Goal: Consume media (video, audio)

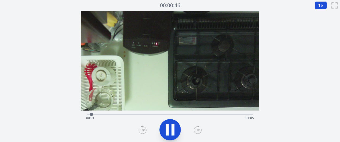
click at [196, 129] on icon at bounding box center [198, 130] width 8 height 9
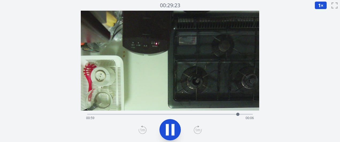
scroll to position [1, 0]
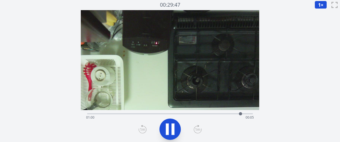
click at [194, 112] on div "経過時間: 01:00 残り時間: 00:05" at bounding box center [169, 113] width 165 height 6
click at [194, 112] on div "経過時間: 00:47 残り時間: 00:19" at bounding box center [169, 113] width 165 height 6
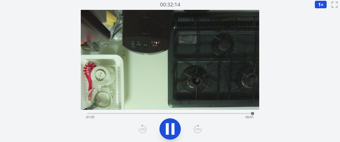
click at [179, 110] on div "経過時間: 01:05 残り時間: 00:01" at bounding box center [169, 113] width 165 height 6
click at [166, 111] on div "経過時間: 00:36 残り時間: 00:30" at bounding box center [169, 113] width 165 height 6
click at [174, 129] on icon at bounding box center [170, 129] width 9 height 11
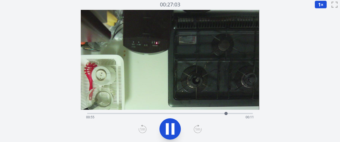
click at [206, 113] on div "経過時間: 00:55 残り時間: 00:11" at bounding box center [169, 113] width 165 height 6
click at [197, 114] on div "経過時間: 00:47 残り時間: 00:18" at bounding box center [169, 117] width 167 height 9
click at [190, 114] on div "経過時間: 00:44 残り時間: 00:21" at bounding box center [169, 117] width 167 height 9
click at [170, 114] on div "経過時間: 00:41 残り時間: 00:25" at bounding box center [169, 117] width 167 height 9
click at [147, 113] on div "経過時間: 00:33 残り時間: 00:33" at bounding box center [169, 117] width 167 height 9
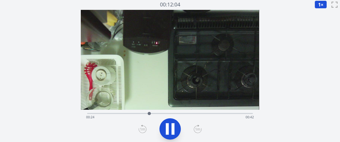
click at [111, 114] on div "経過時間: 00:24 残り時間: 00:42" at bounding box center [169, 117] width 167 height 9
click at [127, 113] on div "経過時間: 00:10 残り時間: 00:56" at bounding box center [169, 113] width 165 height 6
click at [141, 113] on div "経過時間: 00:16 残り時間: 00:50" at bounding box center [169, 117] width 167 height 9
click at [146, 114] on div at bounding box center [144, 114] width 8 height 8
click at [189, 110] on div "経過時間: 00:24 残り時間: 00:42" at bounding box center [169, 113] width 165 height 6
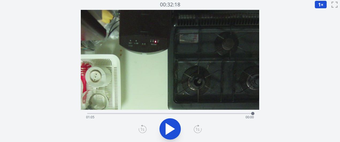
click at [239, 114] on div "経過時間: 01:05 残り時間: 00:00" at bounding box center [169, 117] width 167 height 9
click at [232, 115] on div "経過時間: 01:00 残り時間: 00:06" at bounding box center [169, 117] width 167 height 9
click at [225, 115] on div "経過時間: 00:57 残り時間: 00:09" at bounding box center [169, 117] width 167 height 9
click at [221, 115] on div at bounding box center [225, 114] width 8 height 8
click at [218, 113] on div at bounding box center [221, 114] width 8 height 8
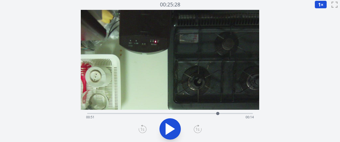
click at [211, 113] on div "経過時間: 00:51 残り時間: 00:14" at bounding box center [169, 117] width 167 height 9
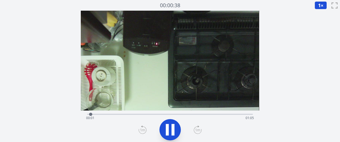
click at [176, 113] on div "経過時間: 00:01 残り時間: 01:05" at bounding box center [169, 114] width 165 height 6
click at [185, 113] on div "経過時間: 00:37 残り時間: 00:29" at bounding box center [169, 114] width 165 height 6
click at [198, 112] on div "経過時間: 00:41 残り時間: 00:25" at bounding box center [169, 114] width 165 height 6
click at [204, 112] on div "経過時間: 00:44 残り時間: 00:21" at bounding box center [169, 114] width 165 height 6
click at [213, 115] on div "経過時間: 00:47 残り時間: 00:18" at bounding box center [169, 118] width 167 height 9
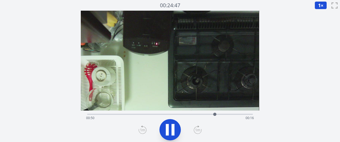
click at [221, 115] on div "経過時間: 00:50 残り時間: 00:16" at bounding box center [169, 118] width 167 height 9
click at [218, 115] on div "経過時間: 00:54 残り時間: 00:12" at bounding box center [169, 118] width 167 height 9
click at [216, 115] on div "経過時間: 00:53 残り時間: 00:13" at bounding box center [169, 118] width 167 height 9
click at [172, 127] on icon at bounding box center [172, 129] width 3 height 11
click at [214, 114] on div "経過時間: 00:52 残り時間: 00:14" at bounding box center [169, 118] width 167 height 9
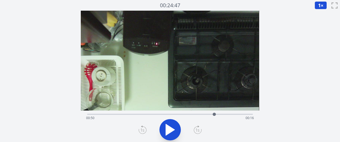
click at [197, 115] on div "経過時間: 00:50 残り時間: 00:16" at bounding box center [169, 118] width 167 height 9
click at [192, 114] on div "経過時間: 00:43 残り時間: 00:23" at bounding box center [169, 118] width 167 height 9
click at [186, 114] on div "経過時間: 00:41 残り時間: 00:25" at bounding box center [169, 114] width 165 height 6
click at [183, 114] on div at bounding box center [186, 115] width 8 height 8
click at [216, 114] on div "経過時間: 00:38 残り時間: 00:28" at bounding box center [169, 118] width 167 height 9
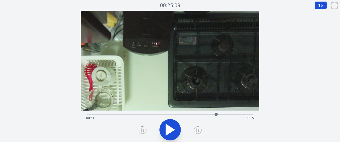
click at [226, 114] on div "経過時間: 00:51 残り時間: 00:15" at bounding box center [169, 114] width 165 height 6
click at [225, 114] on div at bounding box center [225, 114] width 3 height 3
click at [189, 114] on div "経過時間: 00:54 残り時間: 00:11" at bounding box center [169, 118] width 167 height 9
click at [194, 114] on div "経過時間: 00:40 残り時間: 00:26" at bounding box center [169, 118] width 167 height 9
click at [203, 114] on div "経過時間: 00:42 残り時間: 00:24" at bounding box center [169, 118] width 167 height 9
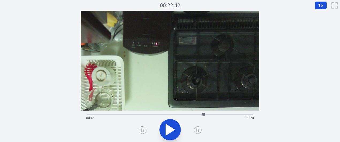
click at [196, 114] on div "経過時間: 00:46 残り時間: 00:20" at bounding box center [169, 118] width 167 height 9
click at [203, 114] on div "経過時間: 00:43 残り時間: 00:23" at bounding box center [169, 118] width 167 height 9
click at [200, 114] on div at bounding box center [203, 115] width 8 height 8
click at [199, 114] on div at bounding box center [200, 114] width 3 height 3
click at [201, 114] on div at bounding box center [199, 115] width 8 height 8
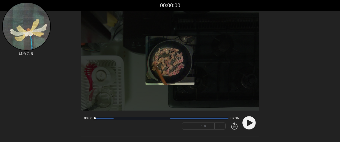
click at [222, 126] on button "+" at bounding box center [219, 126] width 11 height 6
click at [223, 126] on button "+" at bounding box center [219, 126] width 11 height 6
click at [245, 124] on circle at bounding box center [248, 123] width 13 height 13
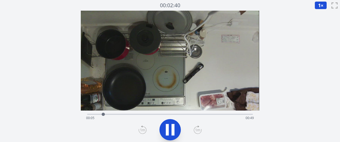
click at [196, 131] on icon at bounding box center [198, 130] width 8 height 9
click at [195, 130] on icon at bounding box center [198, 130] width 8 height 9
click at [187, 116] on div "経過時間: 00:53 残り時間: 00:00" at bounding box center [169, 118] width 167 height 9
click at [179, 112] on div "経過時間: 00:32 残り時間: 00:22" at bounding box center [169, 114] width 165 height 6
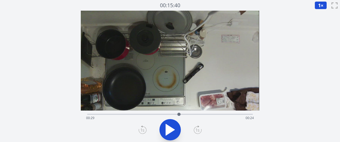
click at [189, 114] on div "経過時間: 00:29 残り時間: 00:24" at bounding box center [169, 114] width 165 height 6
click at [175, 116] on div "経過時間: 00:32 残り時間: 00:21" at bounding box center [169, 118] width 167 height 9
click at [168, 113] on div "経過時間: 00:28 残り時間: 00:26" at bounding box center [169, 114] width 165 height 6
click at [165, 113] on div at bounding box center [168, 115] width 8 height 8
click at [163, 113] on div at bounding box center [165, 115] width 8 height 8
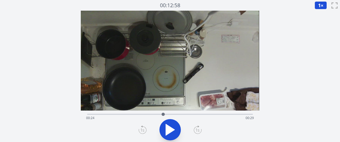
click at [169, 115] on div "経過時間: 00:24 残り時間: 00:29" at bounding box center [169, 118] width 167 height 9
click at [172, 115] on div at bounding box center [169, 115] width 8 height 8
click at [189, 111] on div "経過時間: 00:27 残り時間: 00:27" at bounding box center [169, 114] width 165 height 6
click at [214, 115] on div "経過時間: 00:32 残り時間: 00:21" at bounding box center [169, 118] width 167 height 9
click at [223, 114] on div "経過時間: 00:40 残り時間: 00:13" at bounding box center [169, 118] width 167 height 9
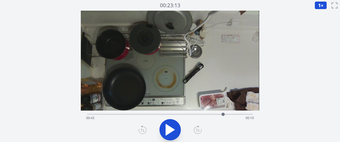
click at [226, 115] on div at bounding box center [223, 115] width 8 height 8
click at [228, 115] on div at bounding box center [226, 115] width 8 height 8
click at [232, 115] on div at bounding box center [228, 115] width 8 height 8
click at [185, 115] on div "経過時間: 00:46 残り時間: 00:07" at bounding box center [169, 118] width 167 height 9
click at [179, 116] on div "経過時間: 00:31 残り時間: 00:22" at bounding box center [169, 118] width 167 height 9
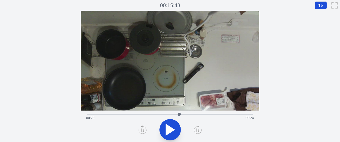
click at [170, 116] on div "経過時間: 00:29 残り時間: 00:24" at bounding box center [169, 118] width 167 height 9
click at [157, 117] on div "経過時間: 00:26 残り時間: 00:27" at bounding box center [169, 118] width 167 height 9
click at [139, 118] on div "経過時間: 00:22 残り時間: 00:31" at bounding box center [169, 118] width 167 height 9
click at [129, 118] on div "経過時間: 00:16 残り時間: 00:37" at bounding box center [169, 118] width 167 height 9
click at [132, 114] on div at bounding box center [129, 115] width 8 height 8
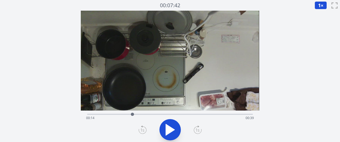
click at [146, 117] on div "経過時間: 00:14 残り時間: 00:39" at bounding box center [169, 118] width 167 height 9
click at [158, 114] on div "経過時間: 00:19 残り時間: 00:35" at bounding box center [169, 118] width 167 height 9
click at [160, 115] on div at bounding box center [160, 115] width 8 height 8
click at [163, 115] on div at bounding box center [163, 115] width 8 height 8
click at [166, 115] on div at bounding box center [163, 115] width 8 height 8
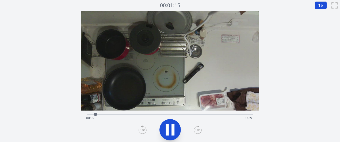
click at [195, 132] on icon at bounding box center [198, 130] width 8 height 9
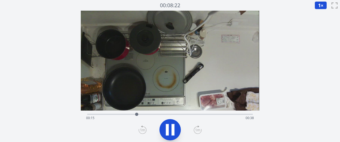
click at [195, 132] on icon at bounding box center [198, 130] width 8 height 9
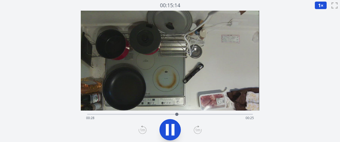
click at [195, 132] on icon at bounding box center [198, 130] width 8 height 9
click at [166, 129] on icon at bounding box center [167, 129] width 3 height 11
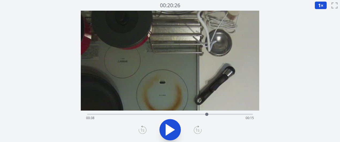
click at [172, 127] on icon at bounding box center [170, 130] width 15 height 15
click at [172, 127] on icon at bounding box center [172, 129] width 3 height 11
click at [202, 115] on div "経過時間: 00:42 残り時間: 00:12" at bounding box center [169, 118] width 167 height 9
click at [196, 113] on div "経過時間: 00:37 残り時間: 00:17" at bounding box center [169, 114] width 165 height 6
click at [173, 136] on icon at bounding box center [170, 130] width 15 height 15
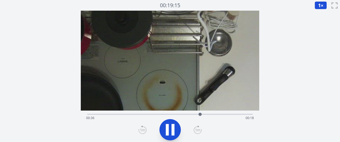
click at [173, 136] on icon at bounding box center [172, 129] width 3 height 11
click at [173, 136] on icon at bounding box center [170, 130] width 15 height 15
click at [173, 136] on icon at bounding box center [172, 129] width 3 height 11
